Goal: Information Seeking & Learning: Learn about a topic

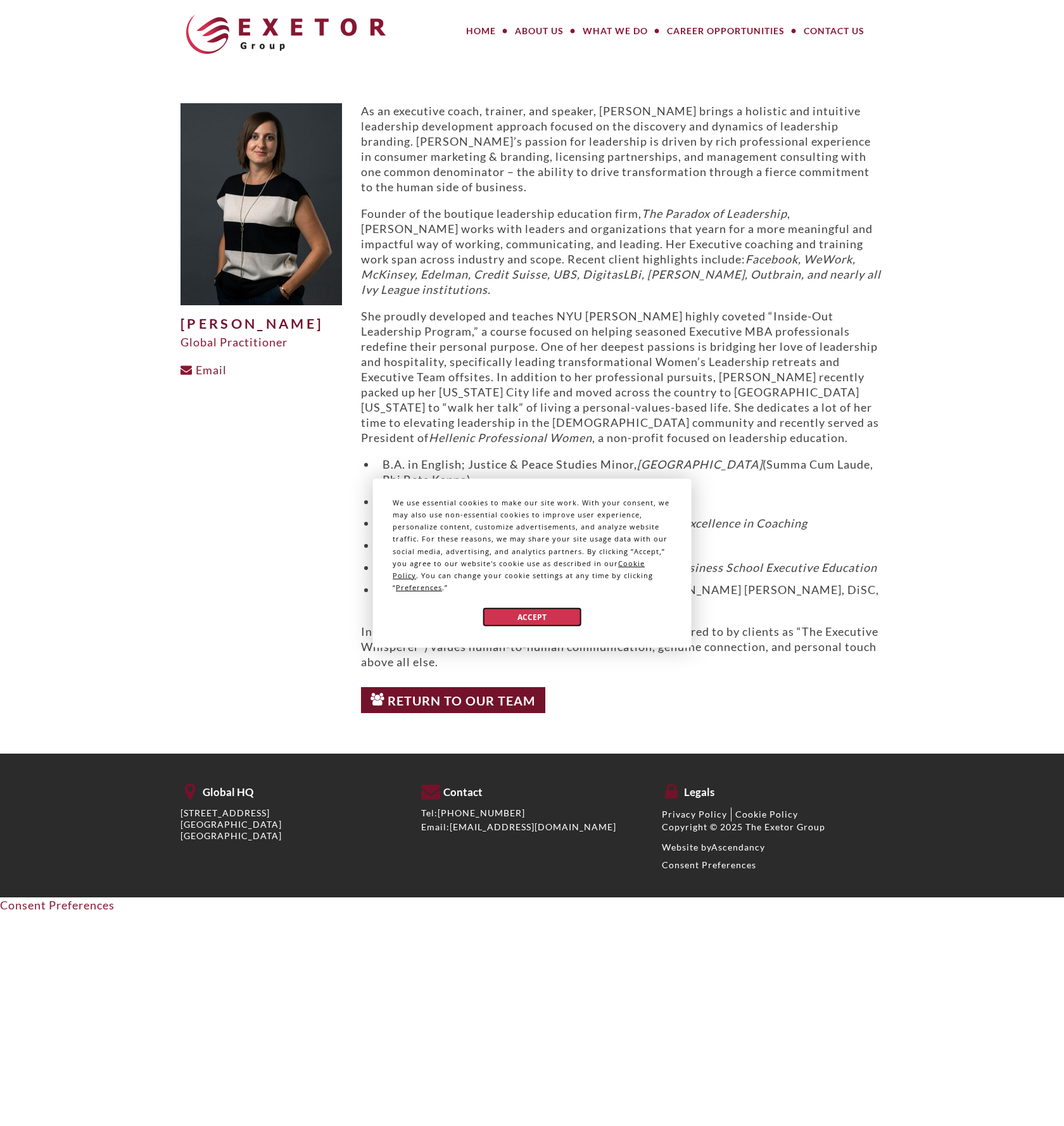
click at [549, 613] on button "Accept" at bounding box center [532, 617] width 98 height 18
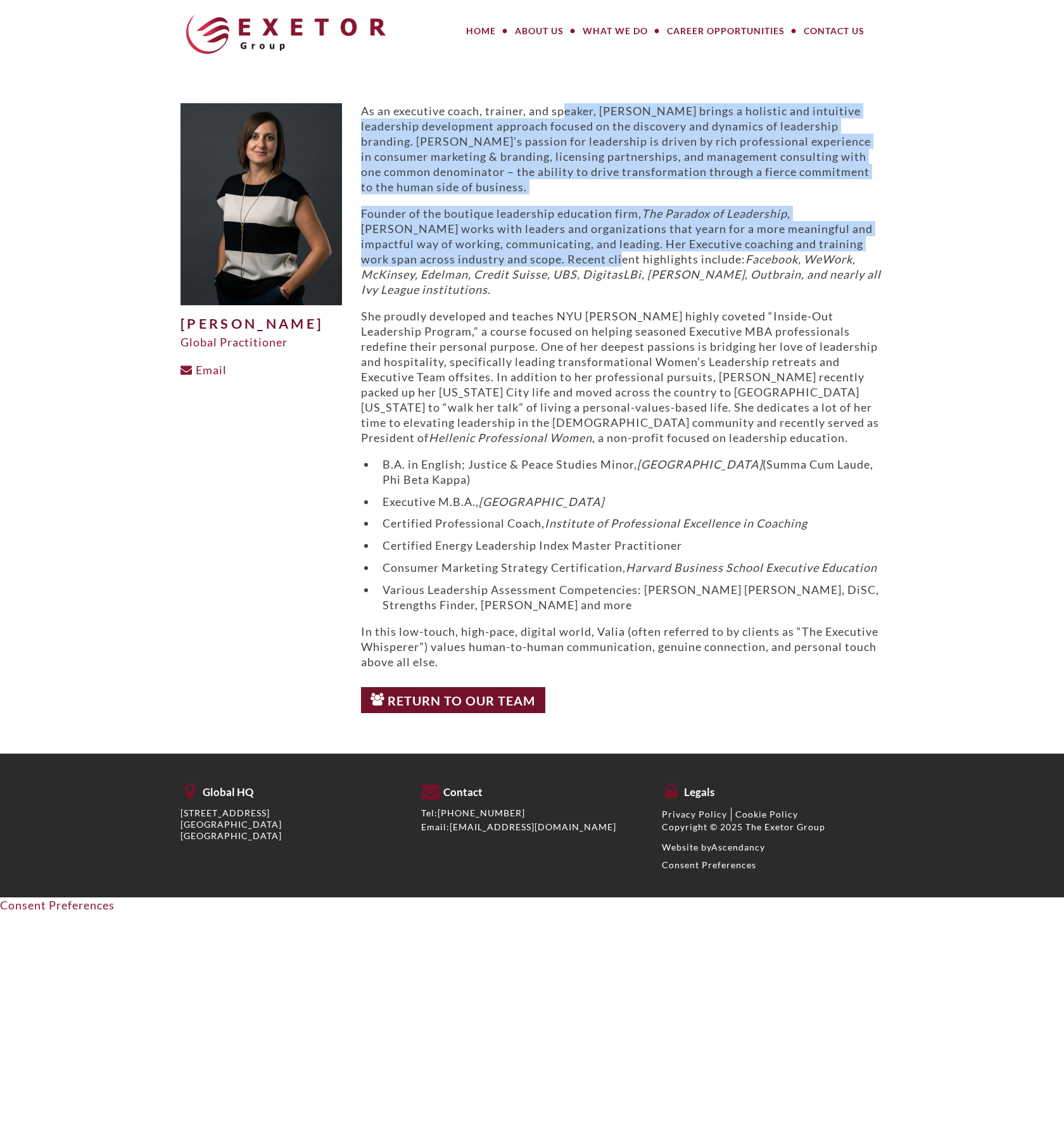
drag, startPoint x: 567, startPoint y: 117, endPoint x: 571, endPoint y: 258, distance: 141.1
click at [571, 258] on div "As an executive coach, trainer, and speaker, [PERSON_NAME] brings a holistic an…" at bounding box center [622, 386] width 523 height 567
click at [571, 259] on p "Founder of the boutique leadership education firm, The Paradox of Leadership , …" at bounding box center [622, 252] width 523 height 91
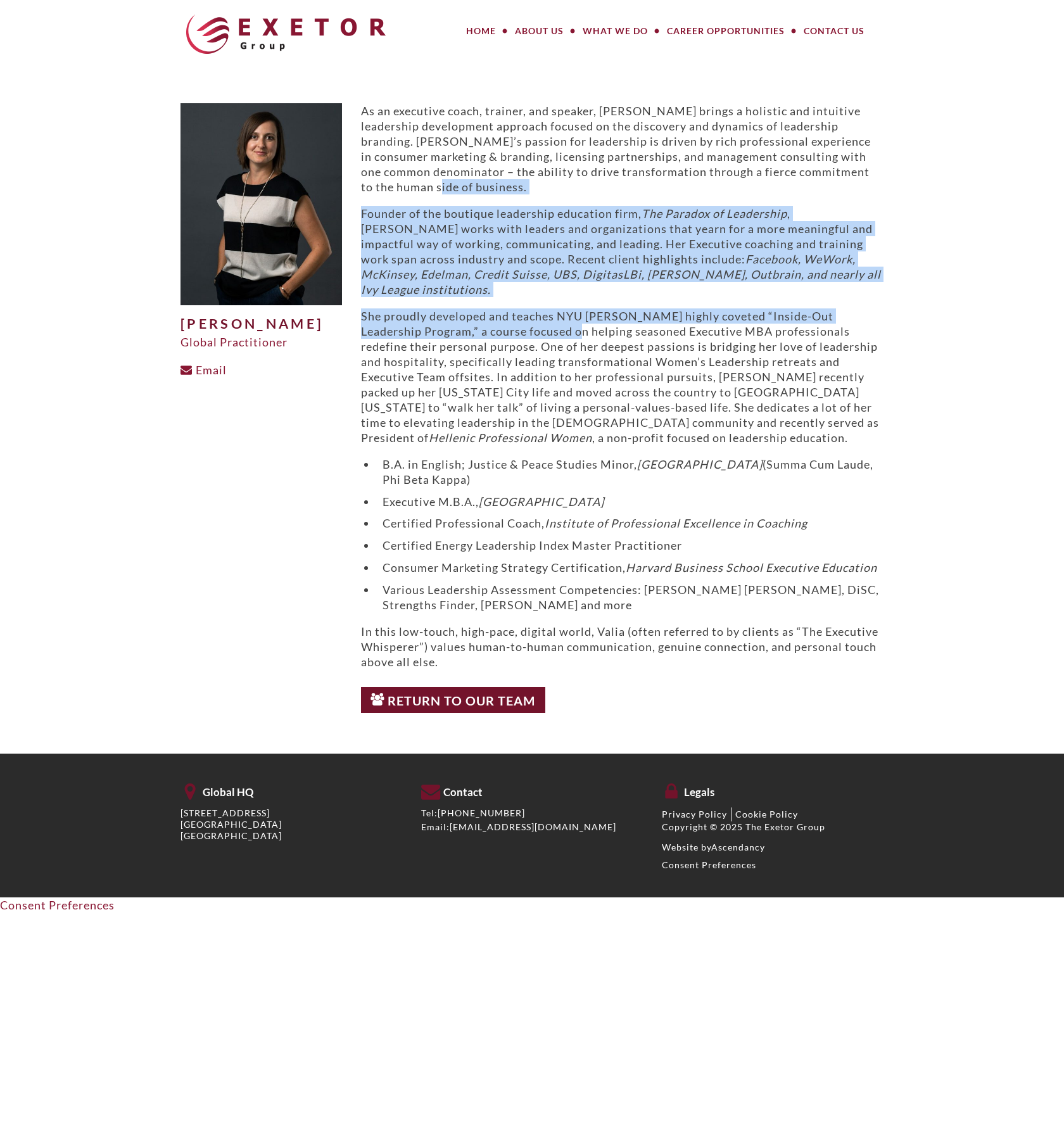
drag, startPoint x: 526, startPoint y: 197, endPoint x: 551, endPoint y: 321, distance: 126.5
click at [551, 321] on div "As an executive coach, trainer, and speaker, [PERSON_NAME] brings a holistic an…" at bounding box center [622, 386] width 523 height 567
click at [551, 321] on p "She proudly developed and teaches NYU [PERSON_NAME] highly coveted “Inside-Out …" at bounding box center [622, 377] width 523 height 137
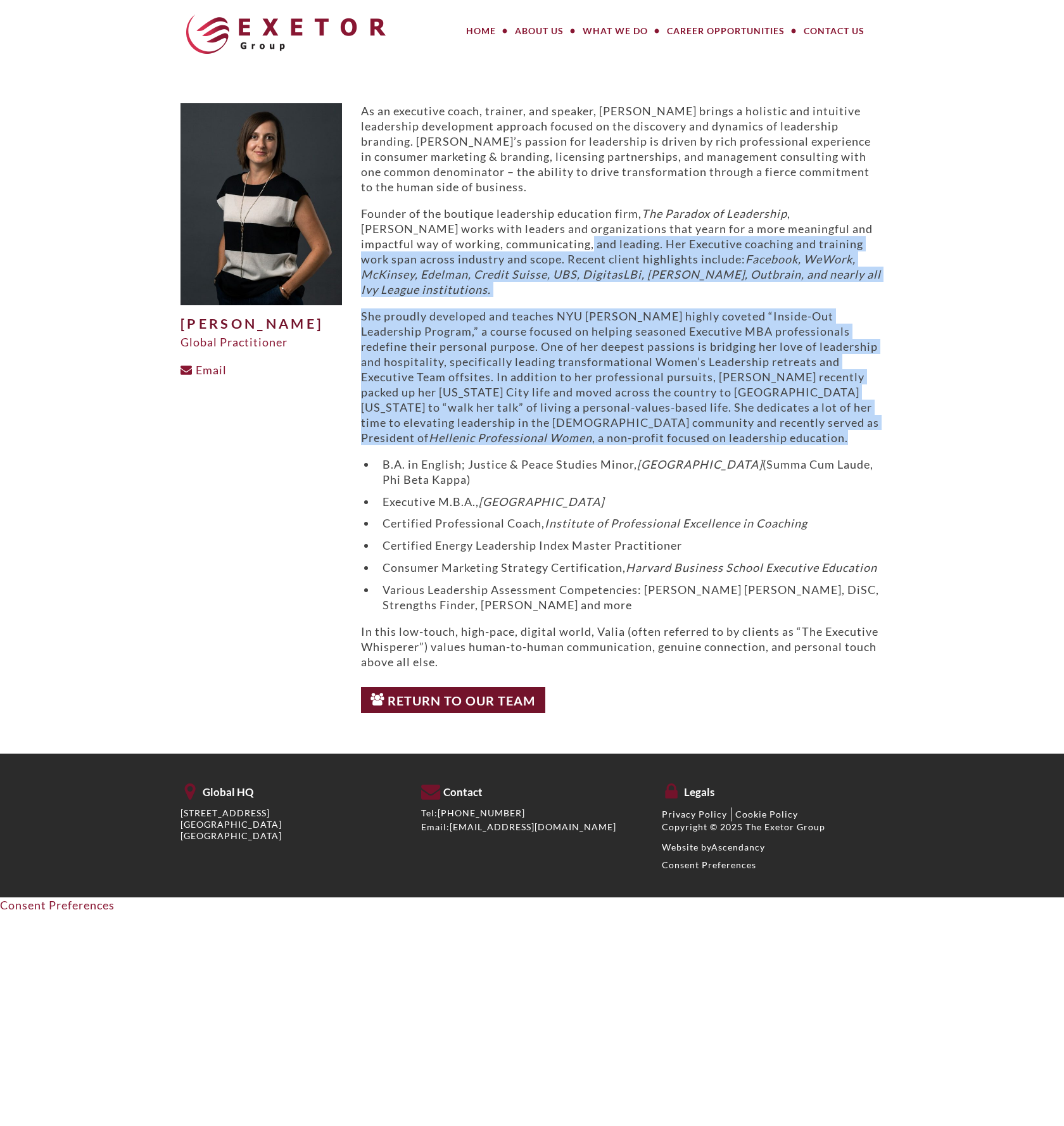
drag, startPoint x: 543, startPoint y: 239, endPoint x: 733, endPoint y: 425, distance: 265.9
click at [733, 425] on div "As an executive coach, trainer, and speaker, [PERSON_NAME] brings a holistic an…" at bounding box center [622, 386] width 523 height 567
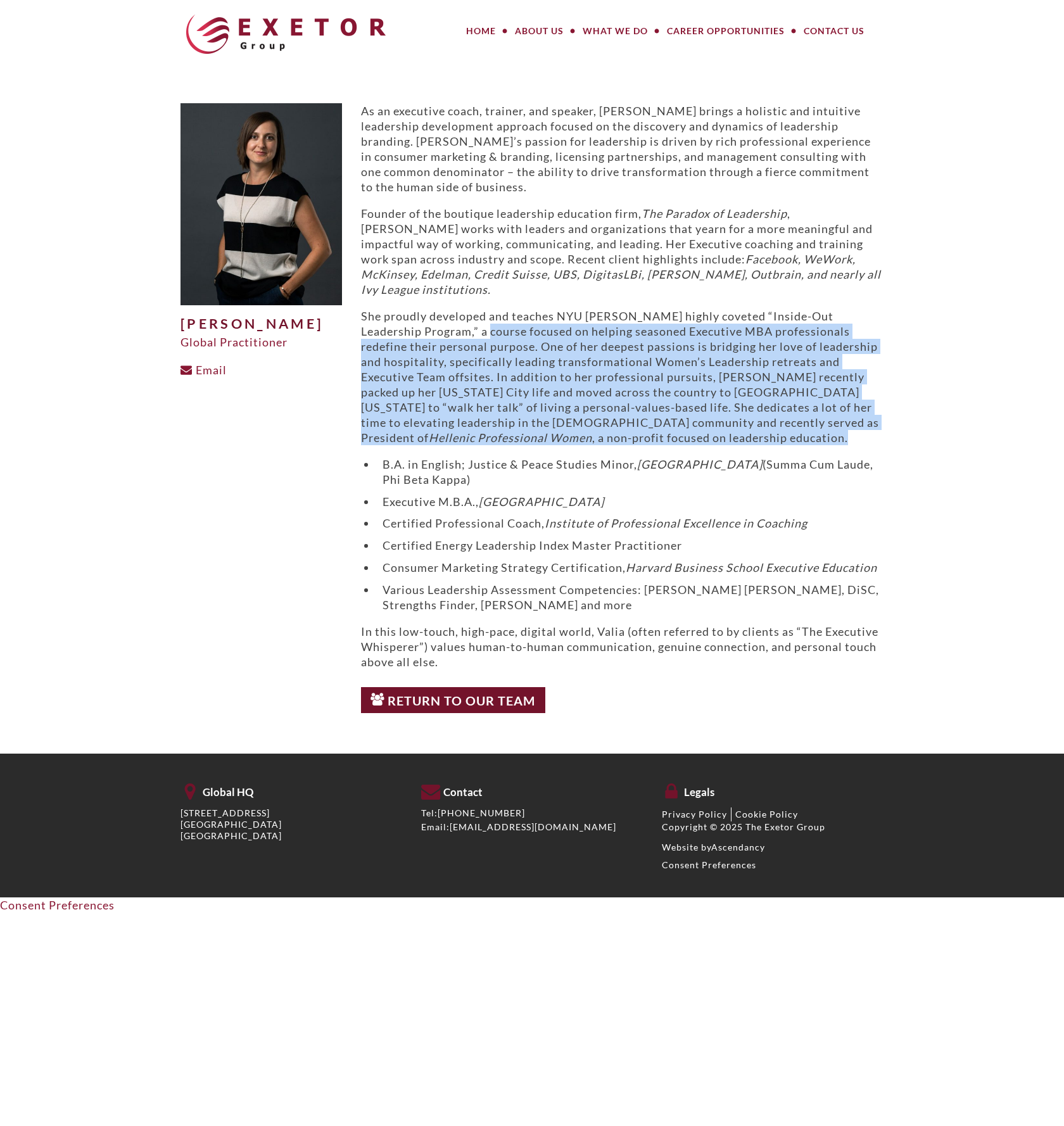
drag, startPoint x: 461, startPoint y: 308, endPoint x: 809, endPoint y: 425, distance: 367.1
click at [809, 425] on p "She proudly developed and teaches NYU [PERSON_NAME] highly coveted “Inside-Out …" at bounding box center [622, 377] width 523 height 137
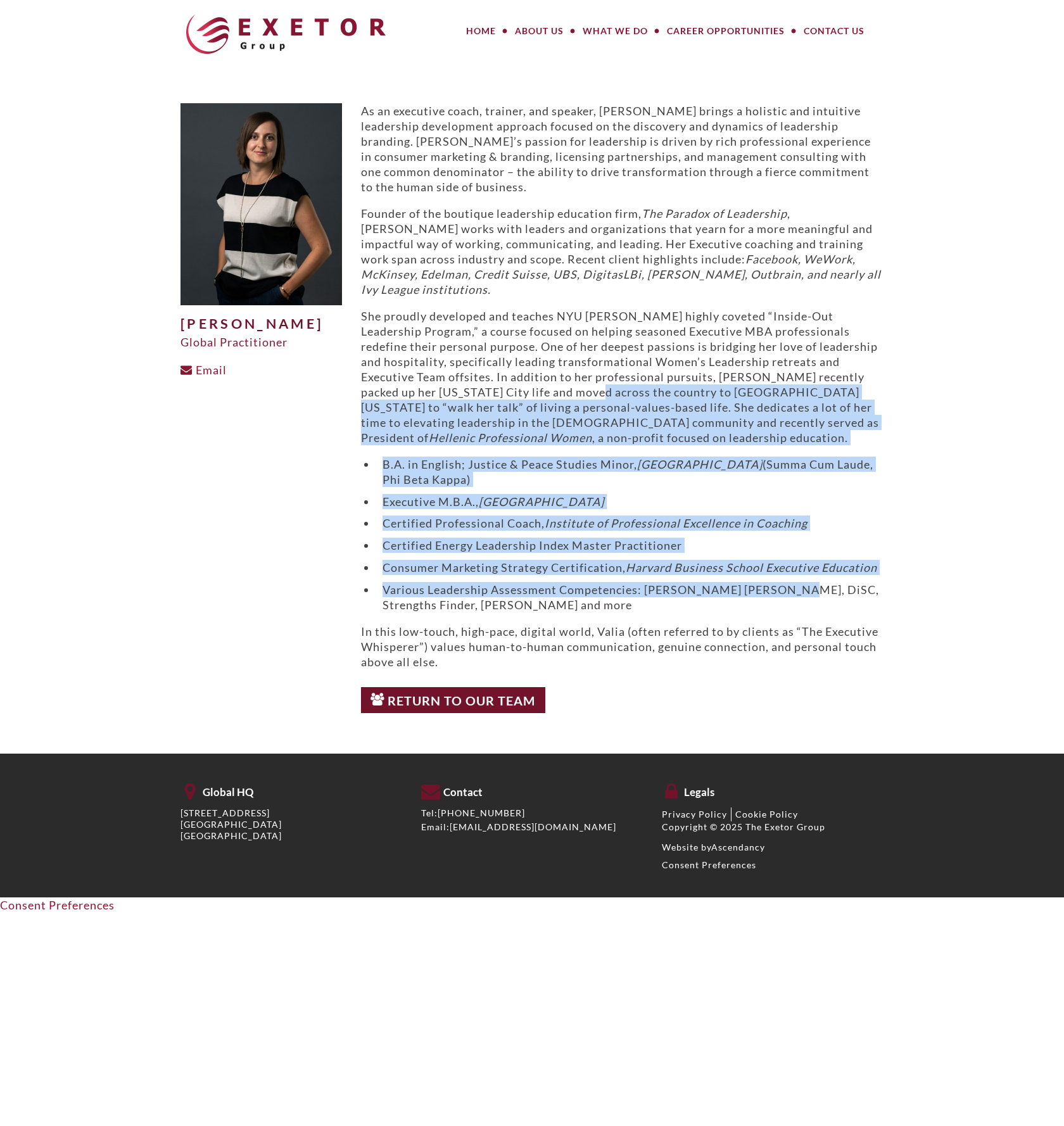
drag, startPoint x: 551, startPoint y: 377, endPoint x: 783, endPoint y: 597, distance: 319.7
click at [783, 597] on div "As an executive coach, trainer, and speaker, [PERSON_NAME] brings a holistic an…" at bounding box center [622, 386] width 523 height 567
click at [783, 597] on li "Various Leadership Assessment Competencies: [PERSON_NAME] [PERSON_NAME], DiSC, …" at bounding box center [630, 597] width 507 height 30
